Goal: Transaction & Acquisition: Purchase product/service

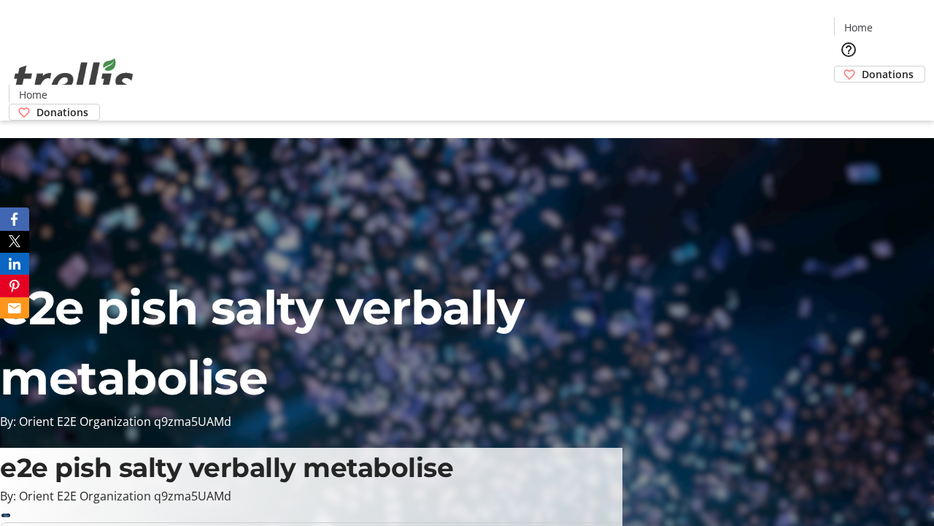
click at [862, 66] on span "Donations" at bounding box center [888, 73] width 52 height 15
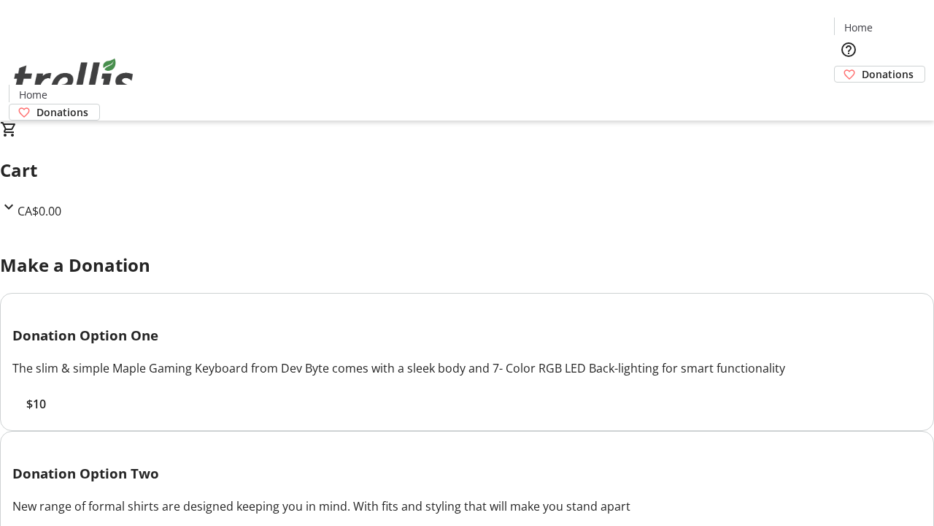
click at [46, 412] on span "$10" at bounding box center [36, 404] width 20 height 18
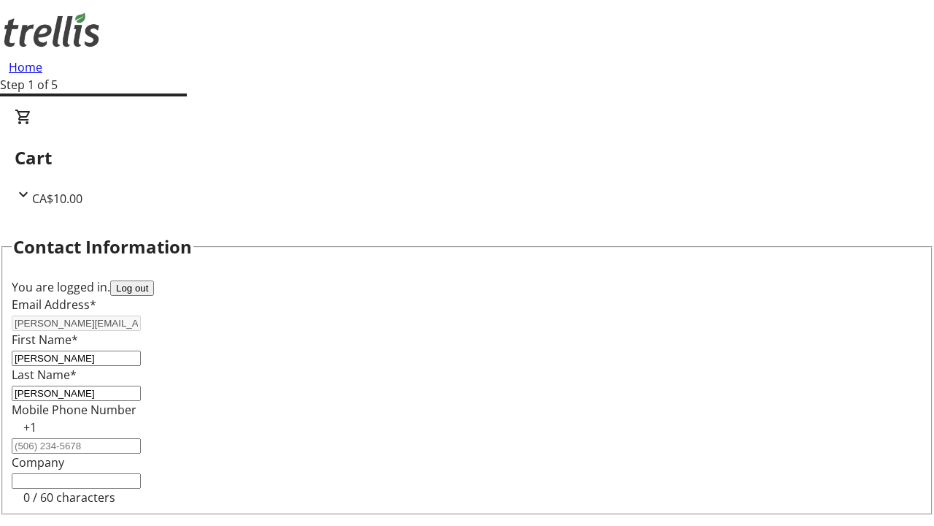
scroll to position [196, 0]
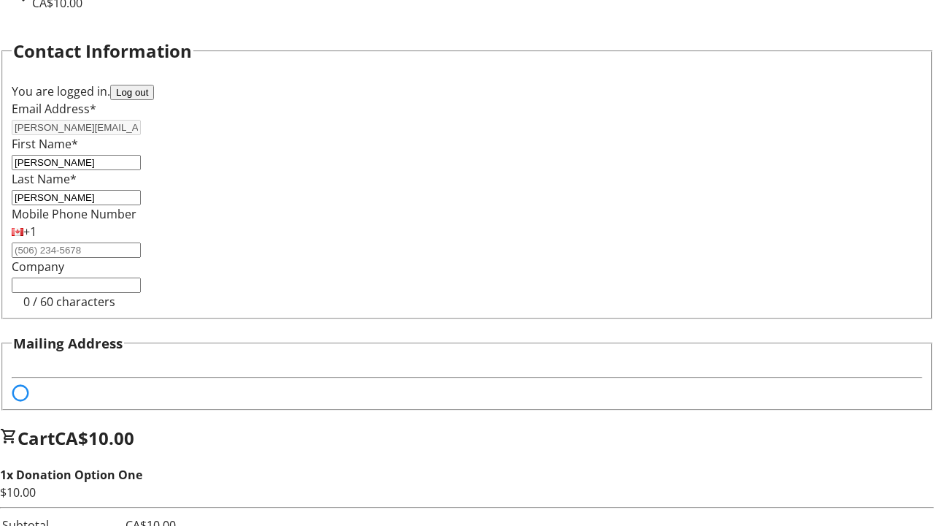
select select "BC"
select select "CA"
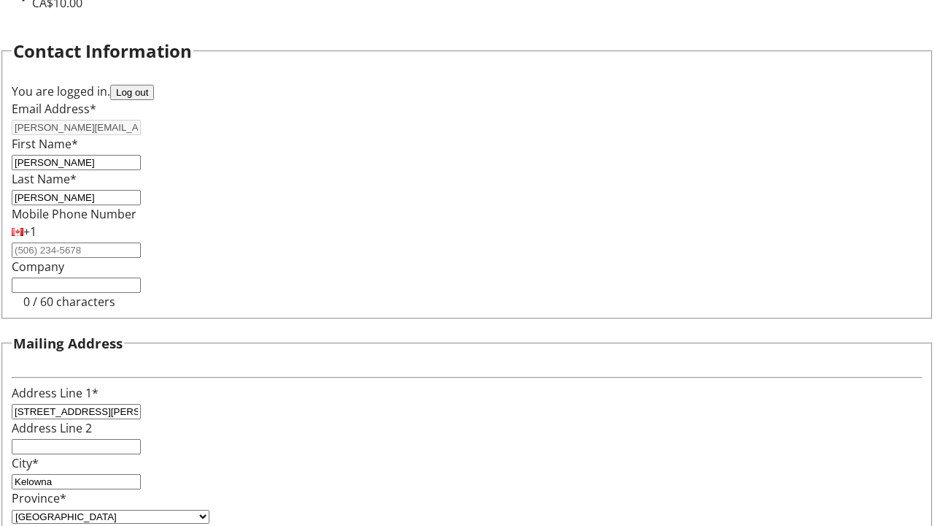
type input "V1Y 0C2"
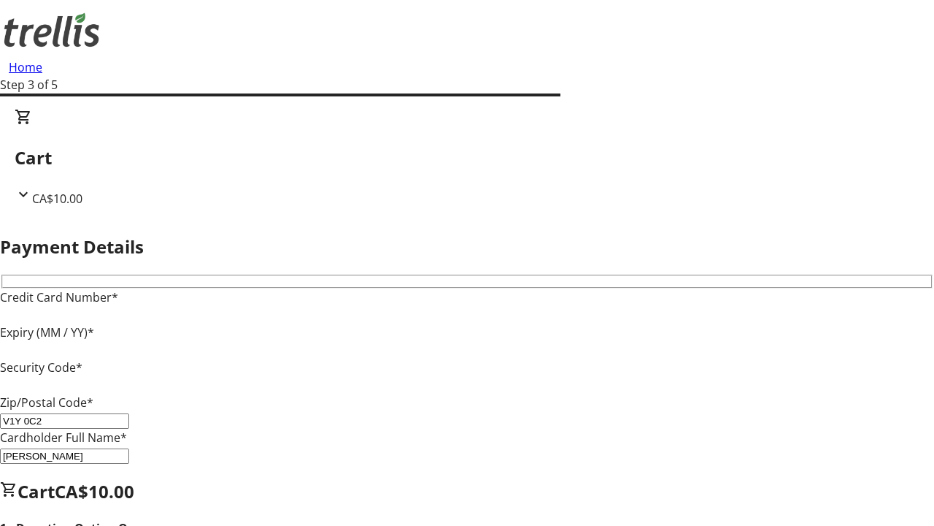
type input "V1Y 0C2"
